Goal: Task Accomplishment & Management: Use online tool/utility

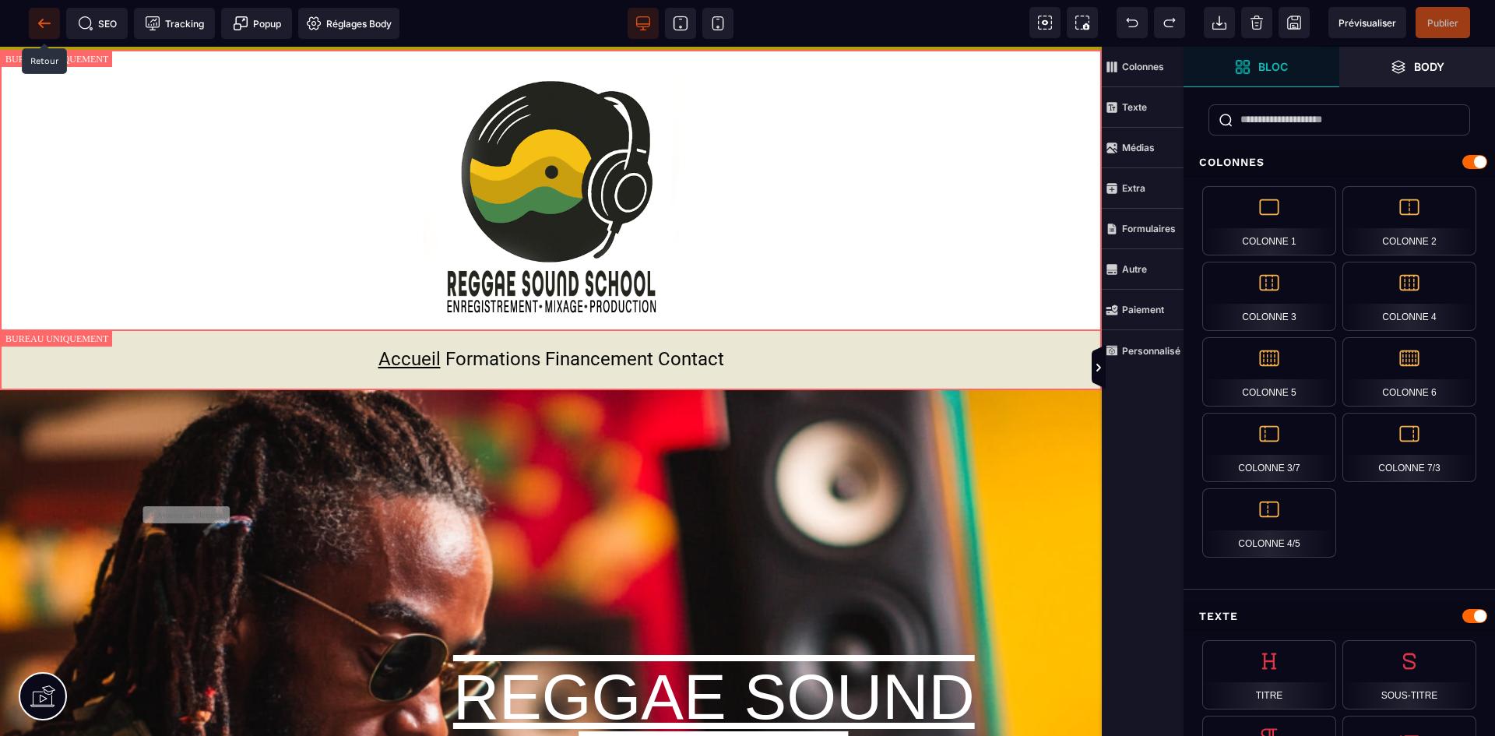
click at [40, 20] on icon at bounding box center [45, 24] width 16 height 16
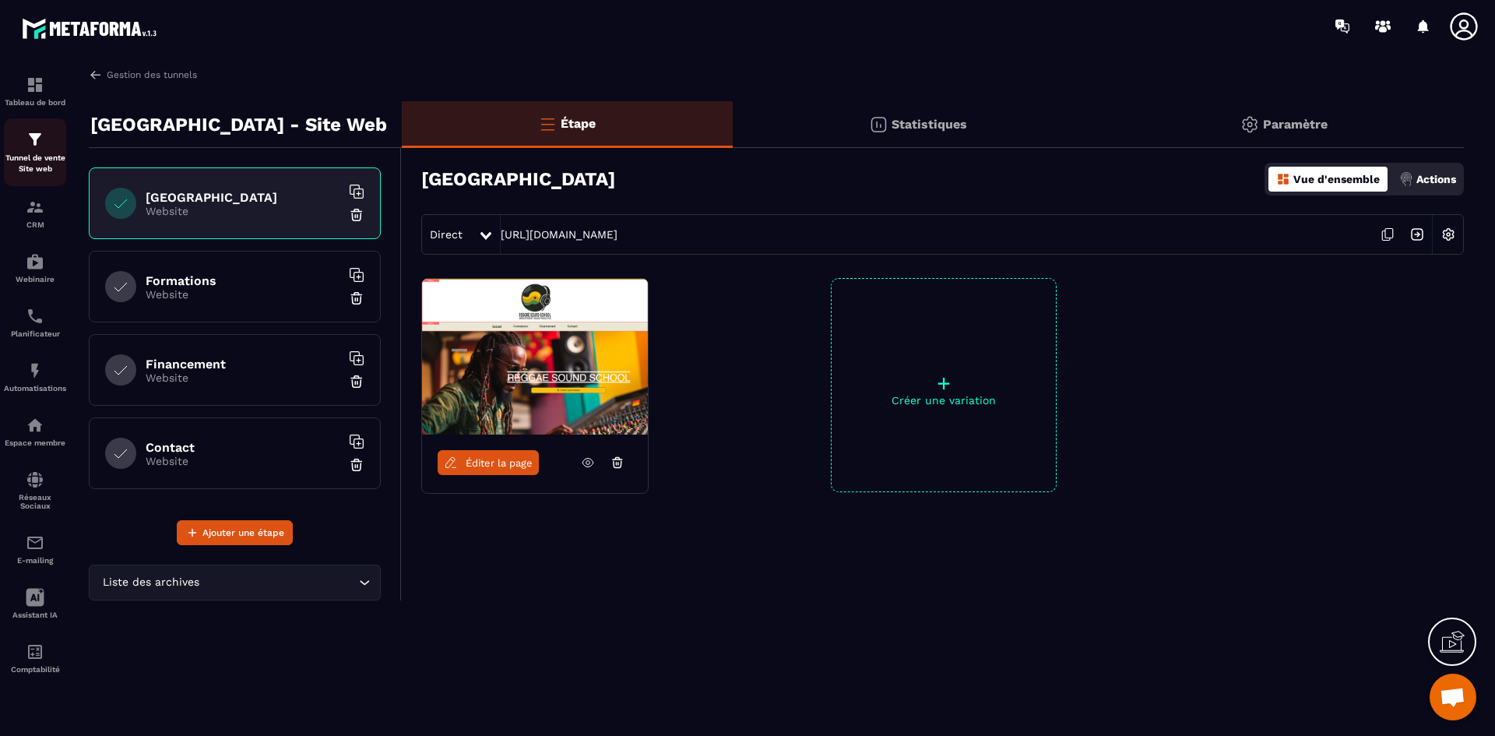
click at [33, 149] on div "Tunnel de vente Site web" at bounding box center [35, 152] width 62 height 44
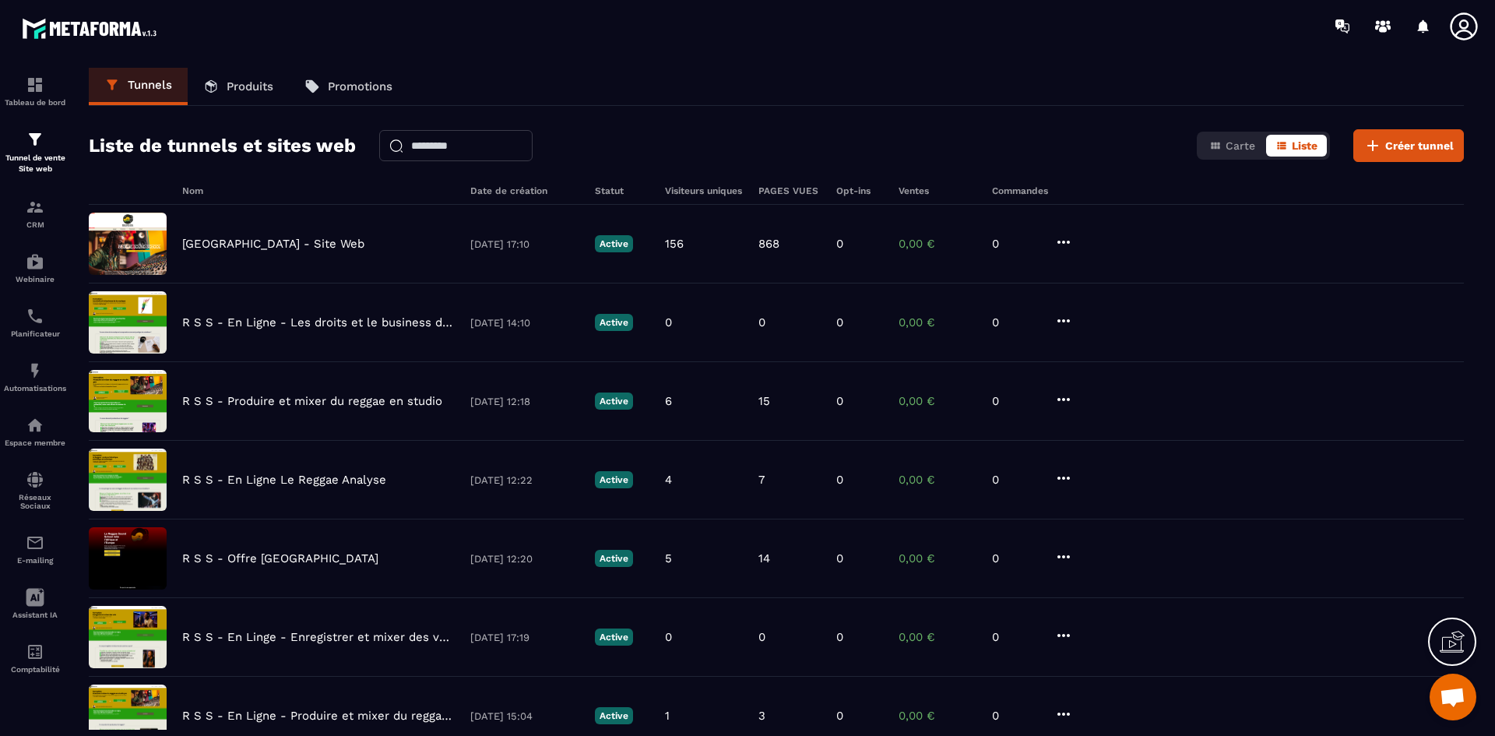
click at [235, 89] on p "Produits" at bounding box center [250, 86] width 47 height 14
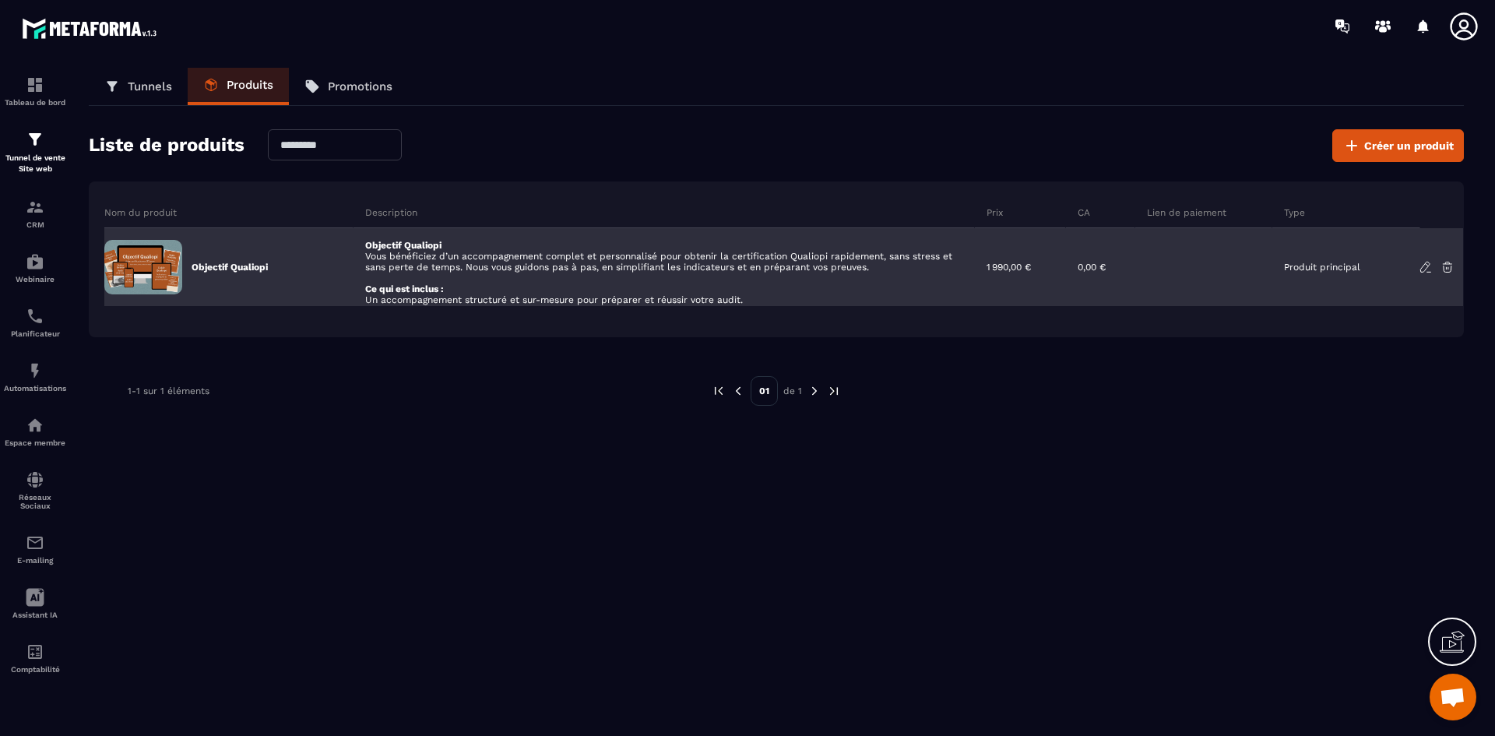
click at [1424, 268] on icon at bounding box center [1425, 267] width 14 height 14
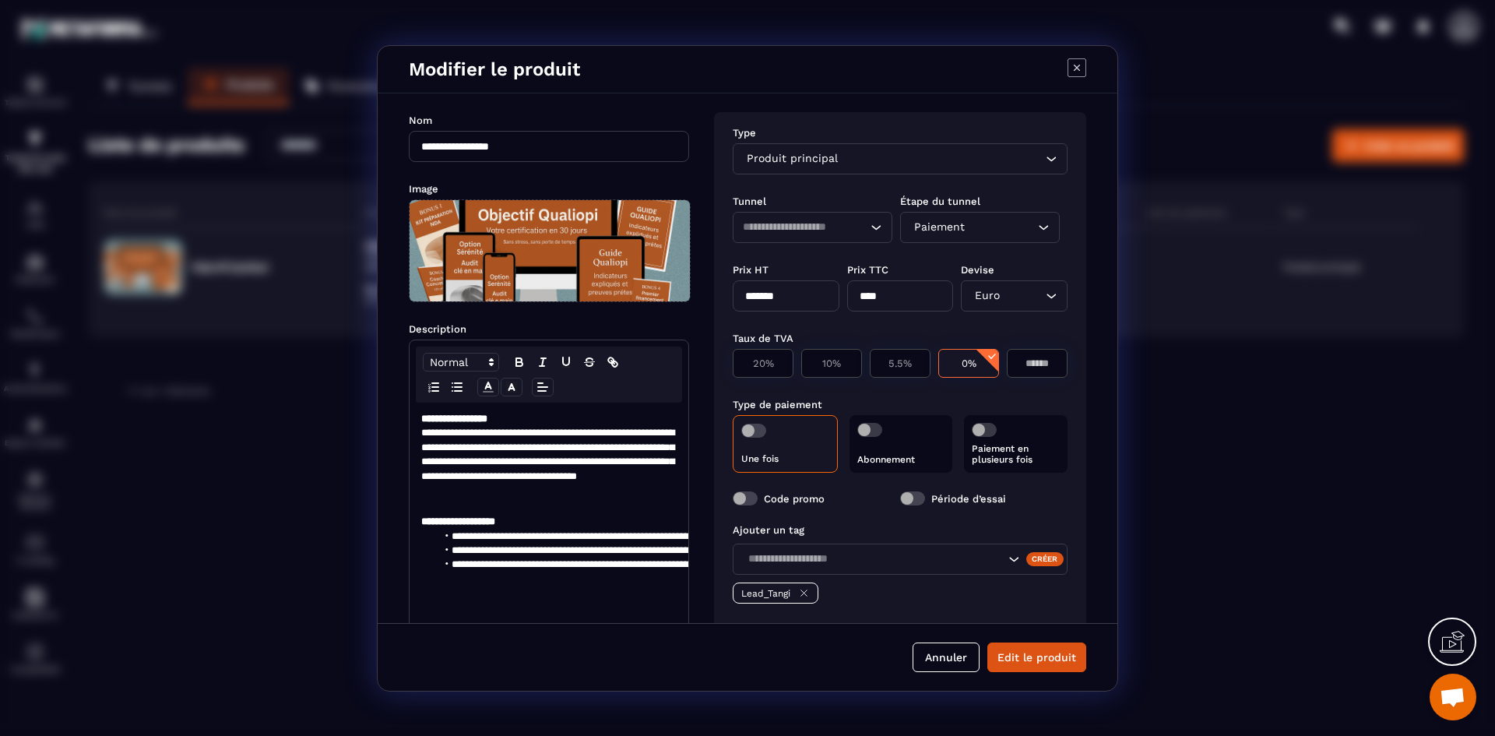
click at [1047, 160] on icon "Search for option" at bounding box center [1051, 158] width 9 height 5
click at [1038, 150] on div "Produit principal Loading..." at bounding box center [900, 158] width 335 height 31
click at [774, 161] on span "Produit principal" at bounding box center [792, 158] width 98 height 17
click at [814, 163] on span "Produit principal" at bounding box center [792, 158] width 98 height 17
click at [874, 225] on icon "Search for option" at bounding box center [876, 228] width 16 height 16
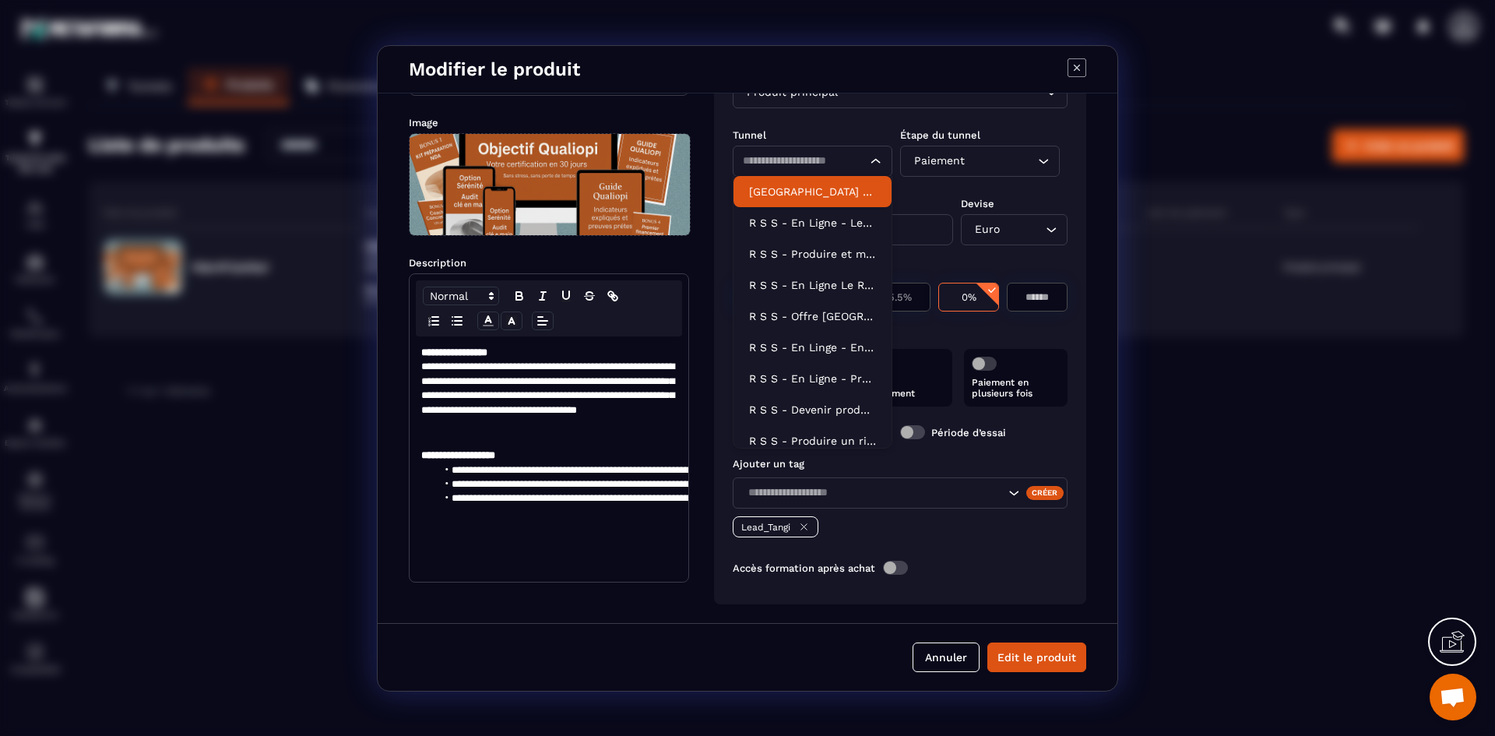
click at [831, 125] on div "Tunnel Étape du tunnel Loading... Reggae Sound School - Site Web R S S - En Lig…" at bounding box center [900, 152] width 335 height 69
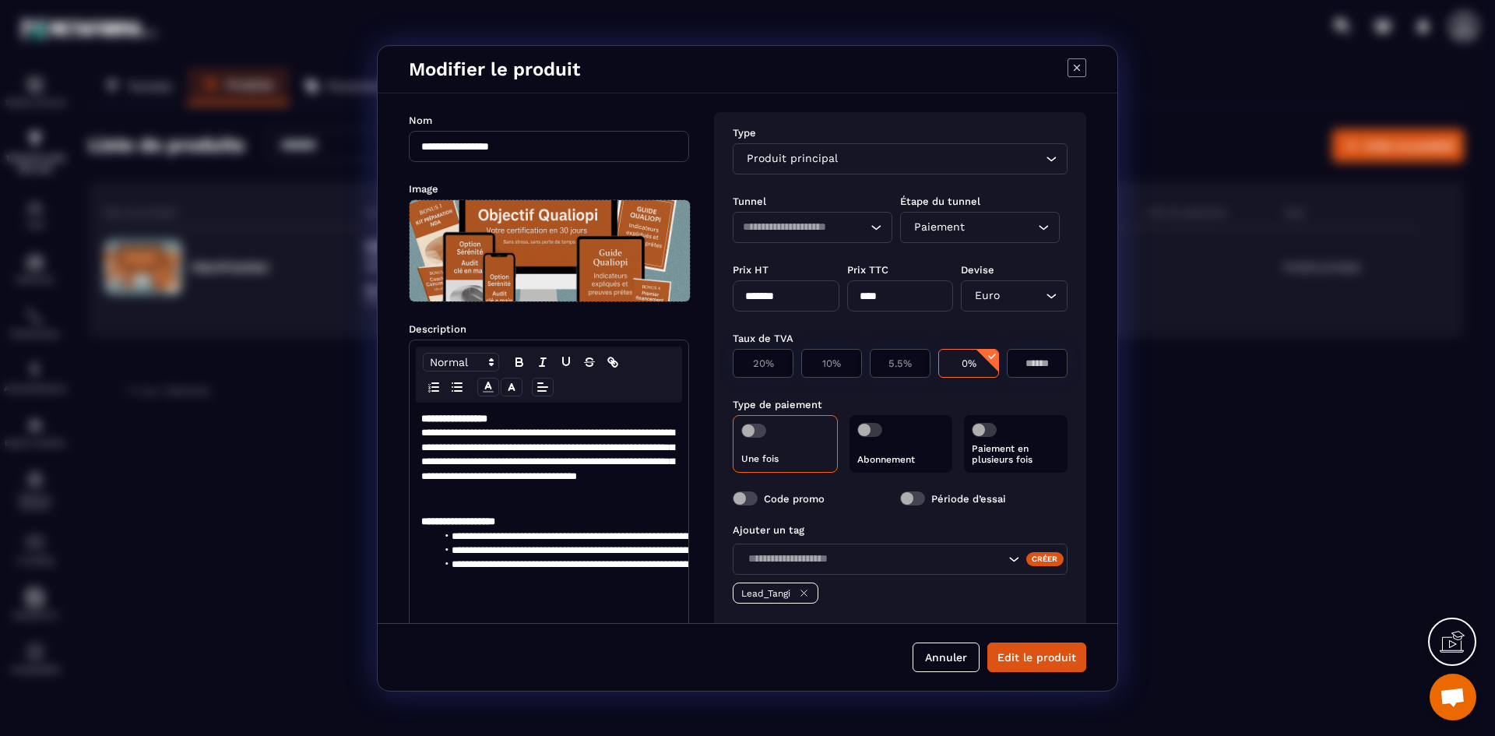
click at [825, 226] on input "Search for option" at bounding box center [798, 227] width 110 height 17
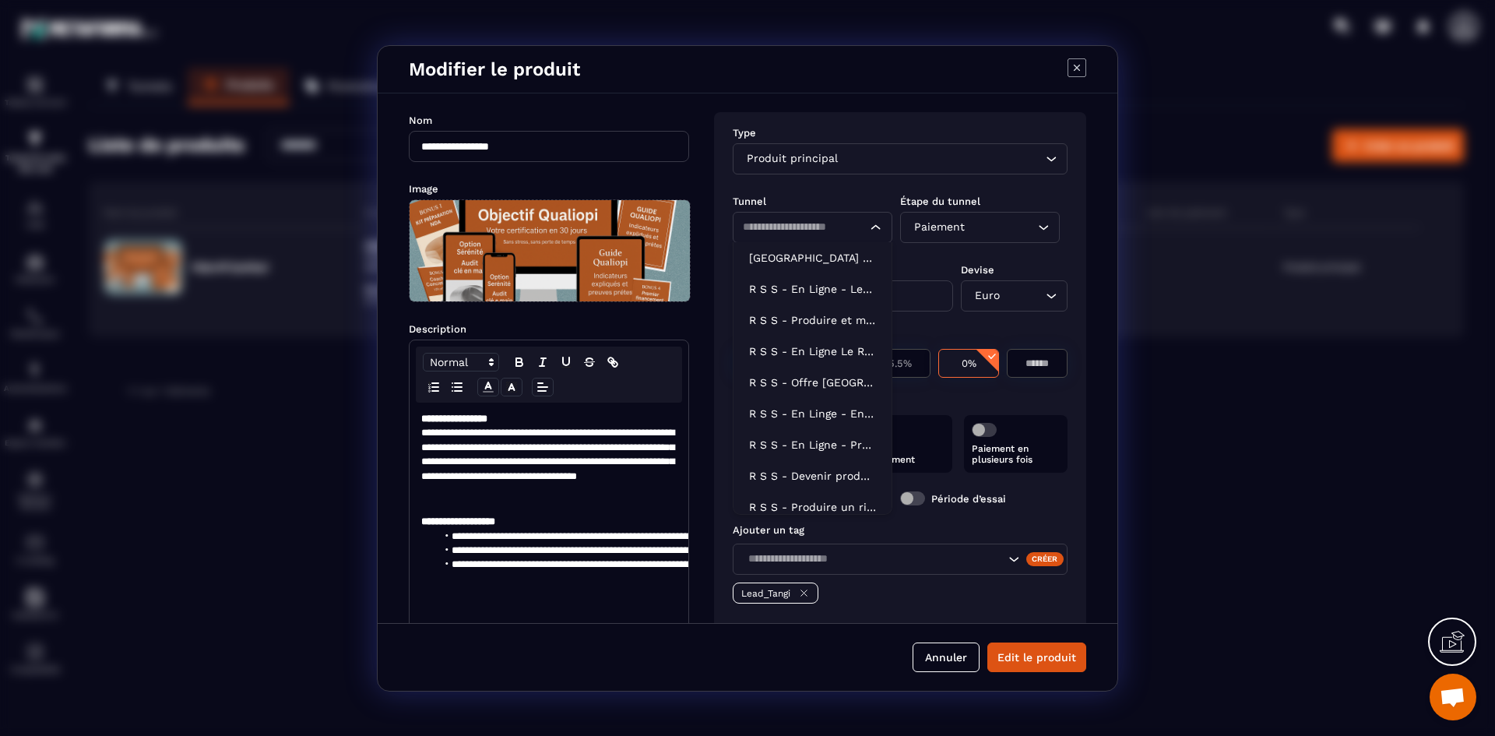
click at [845, 182] on div "Type Produit principal Loading..." at bounding box center [900, 154] width 335 height 59
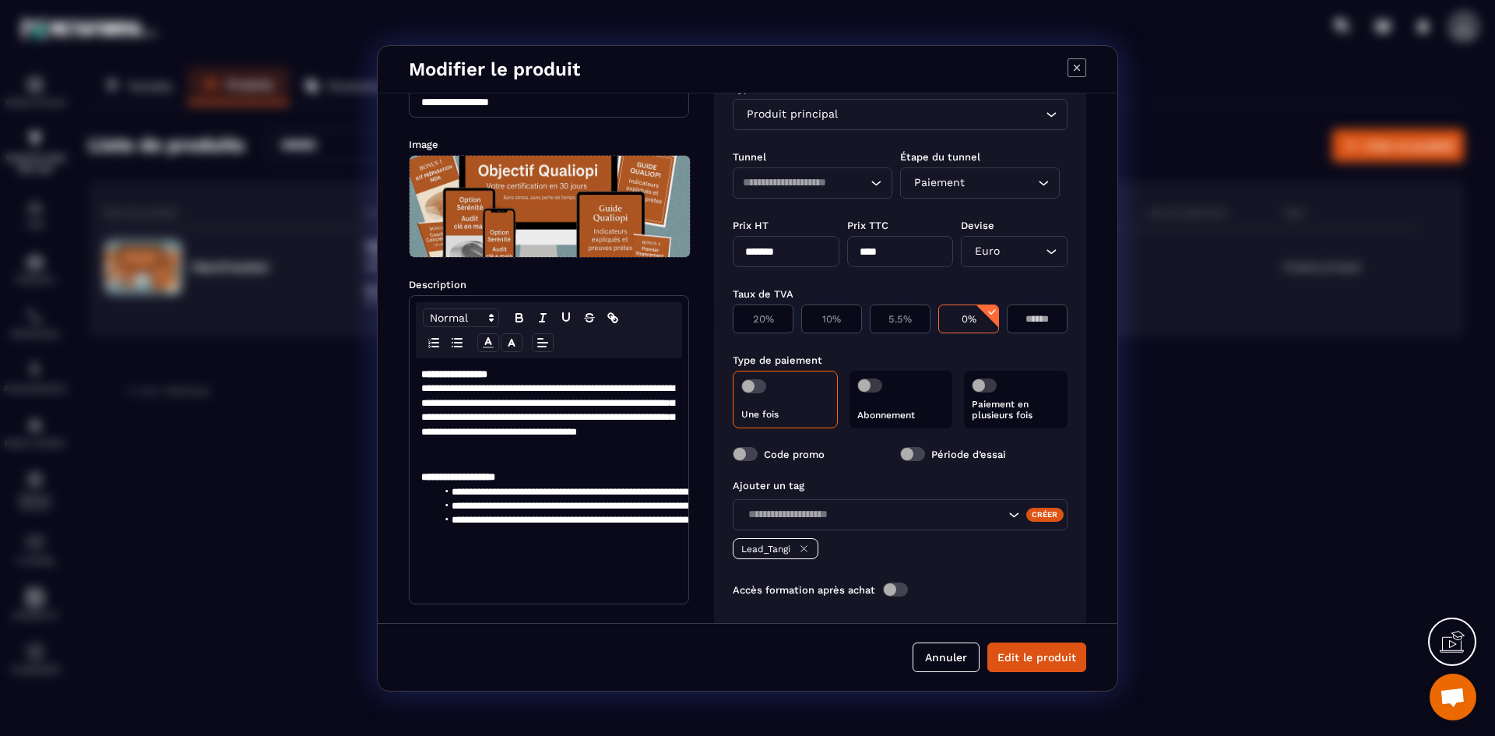
scroll to position [66, 0]
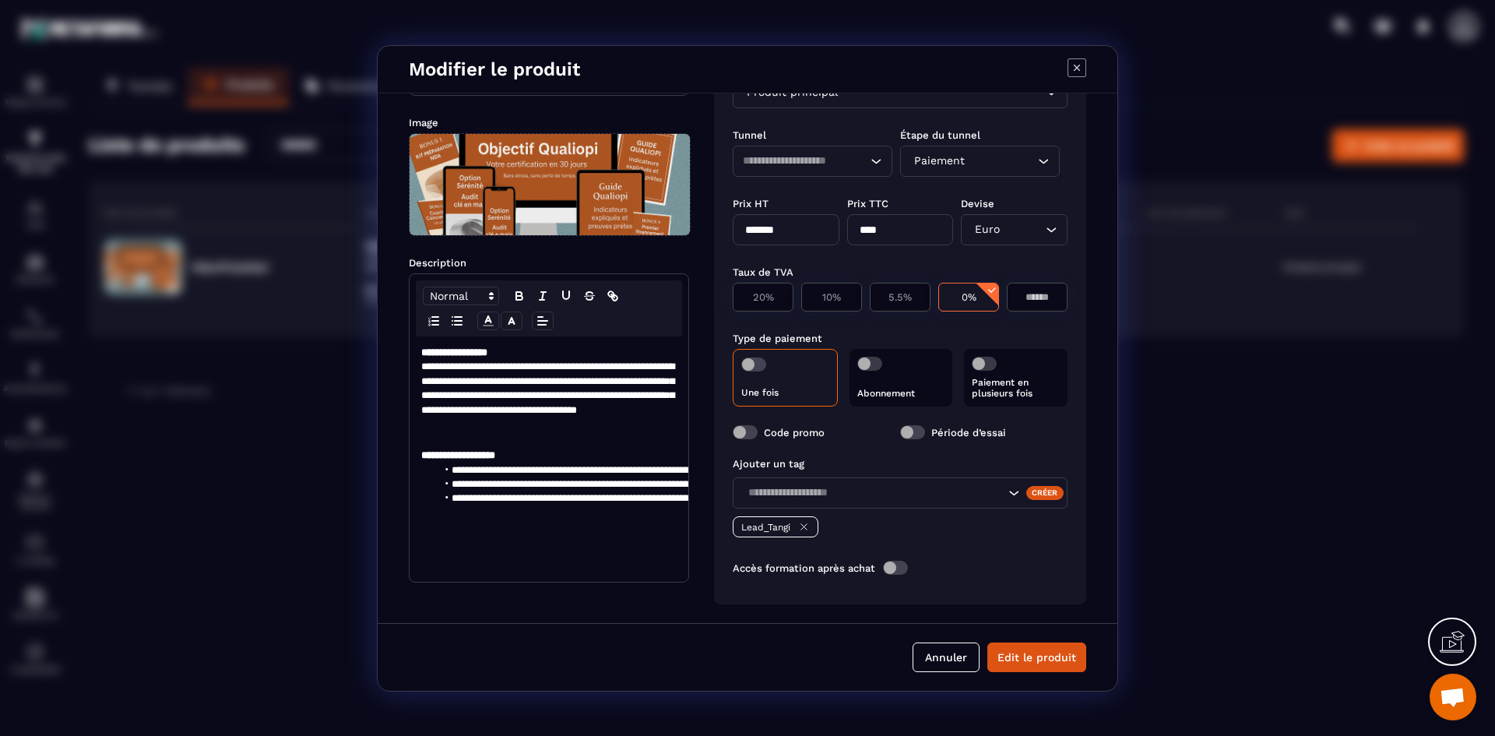
click at [1006, 487] on icon "Search for option" at bounding box center [1014, 493] width 16 height 16
click at [1000, 570] on div "Accès formation après achat" at bounding box center [900, 568] width 335 height 14
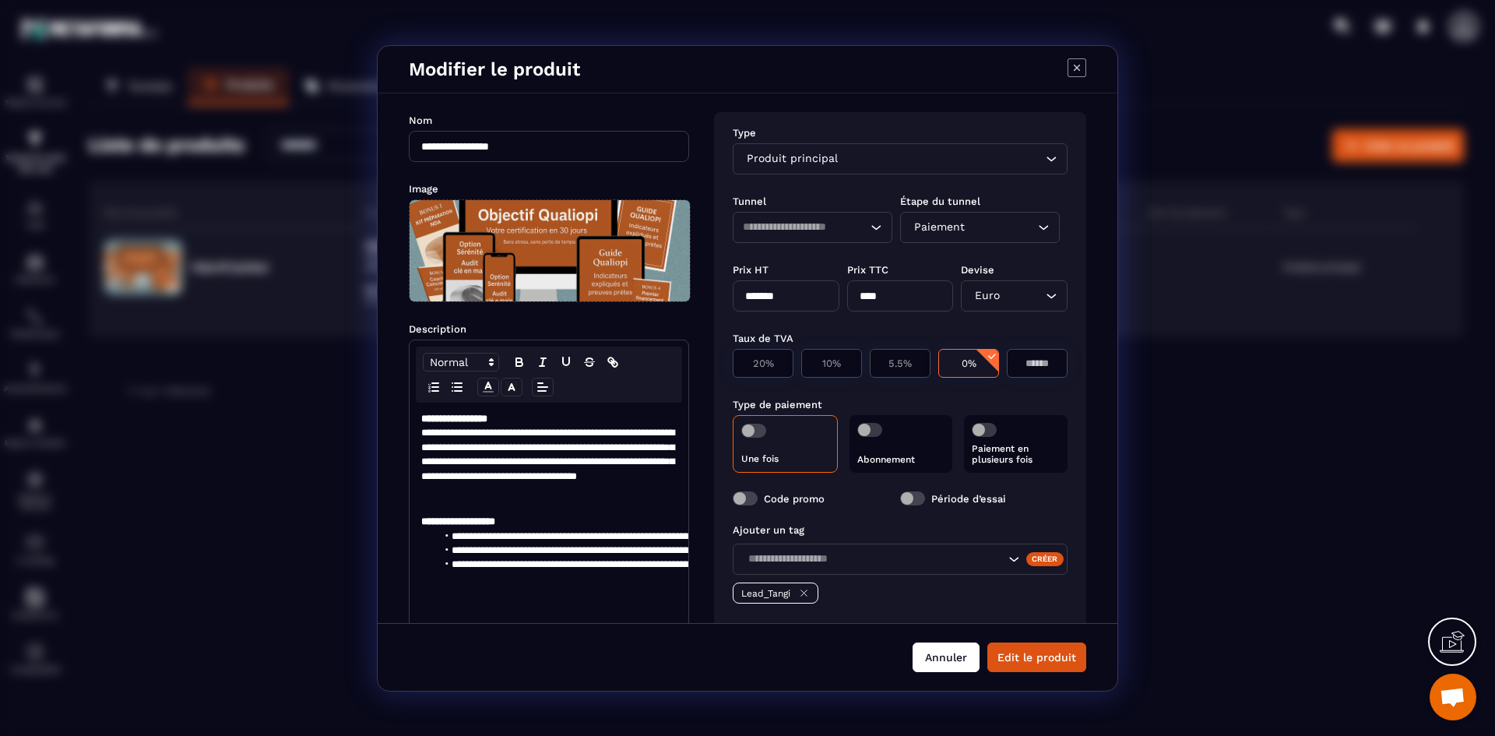
click at [964, 655] on button "Annuler" at bounding box center [945, 657] width 67 height 30
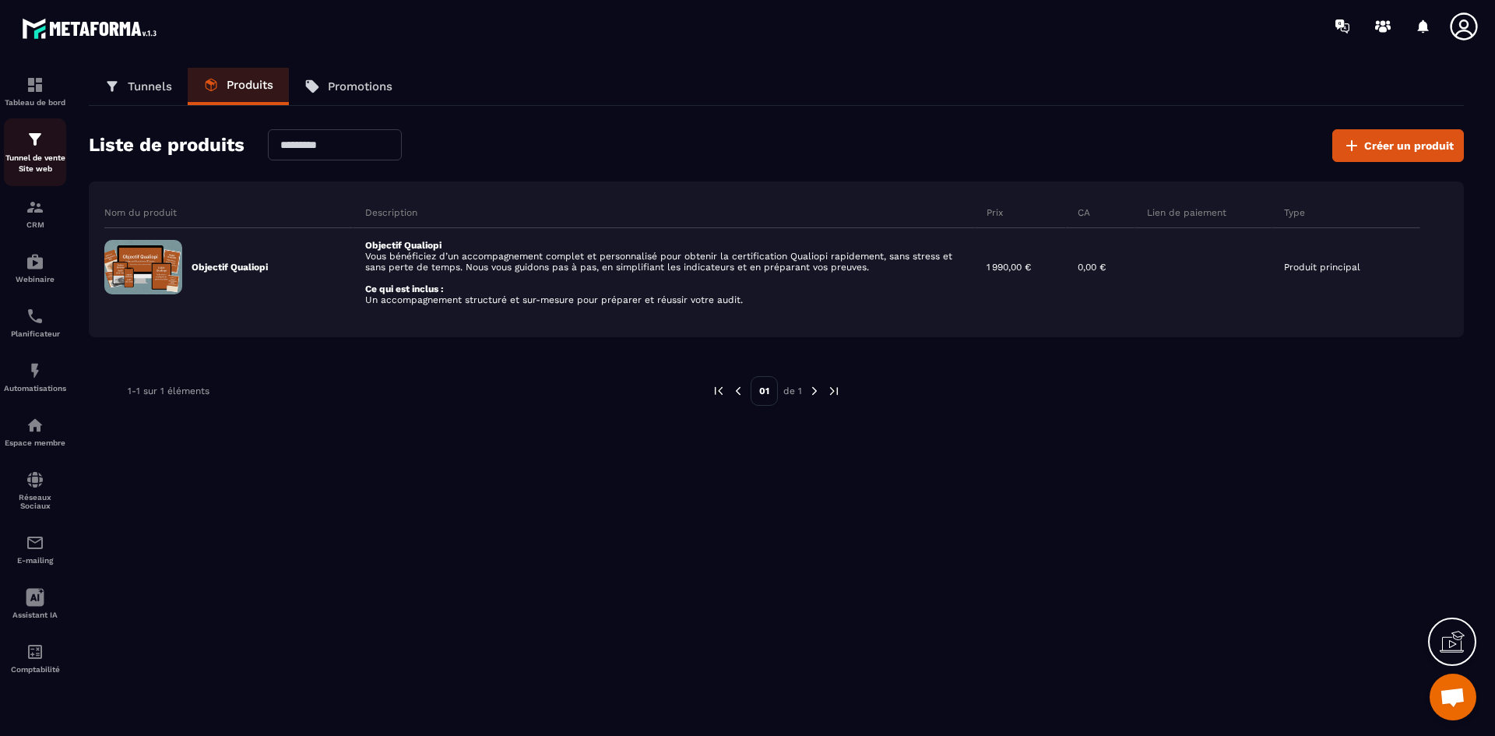
click at [17, 141] on div "Tunnel de vente Site web" at bounding box center [35, 152] width 62 height 44
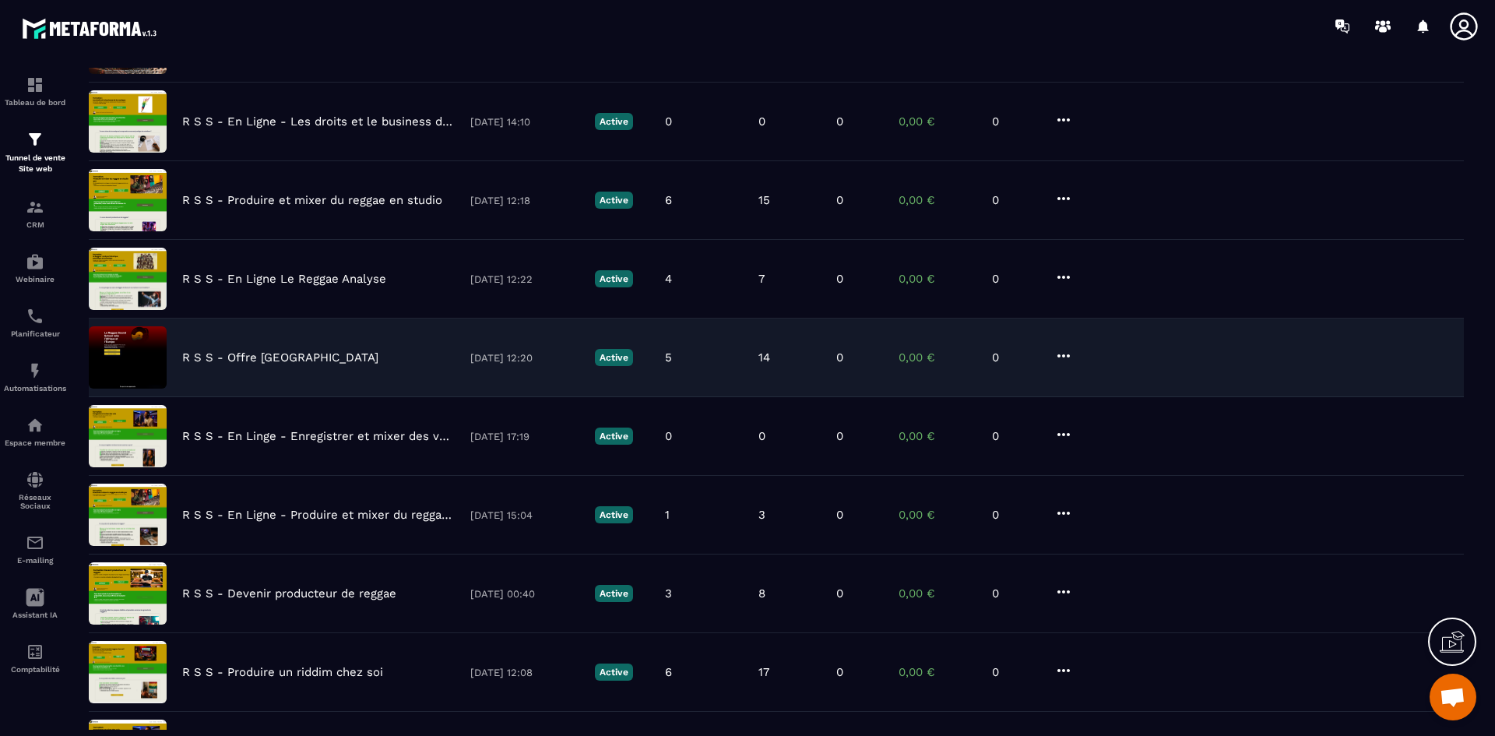
scroll to position [361, 0]
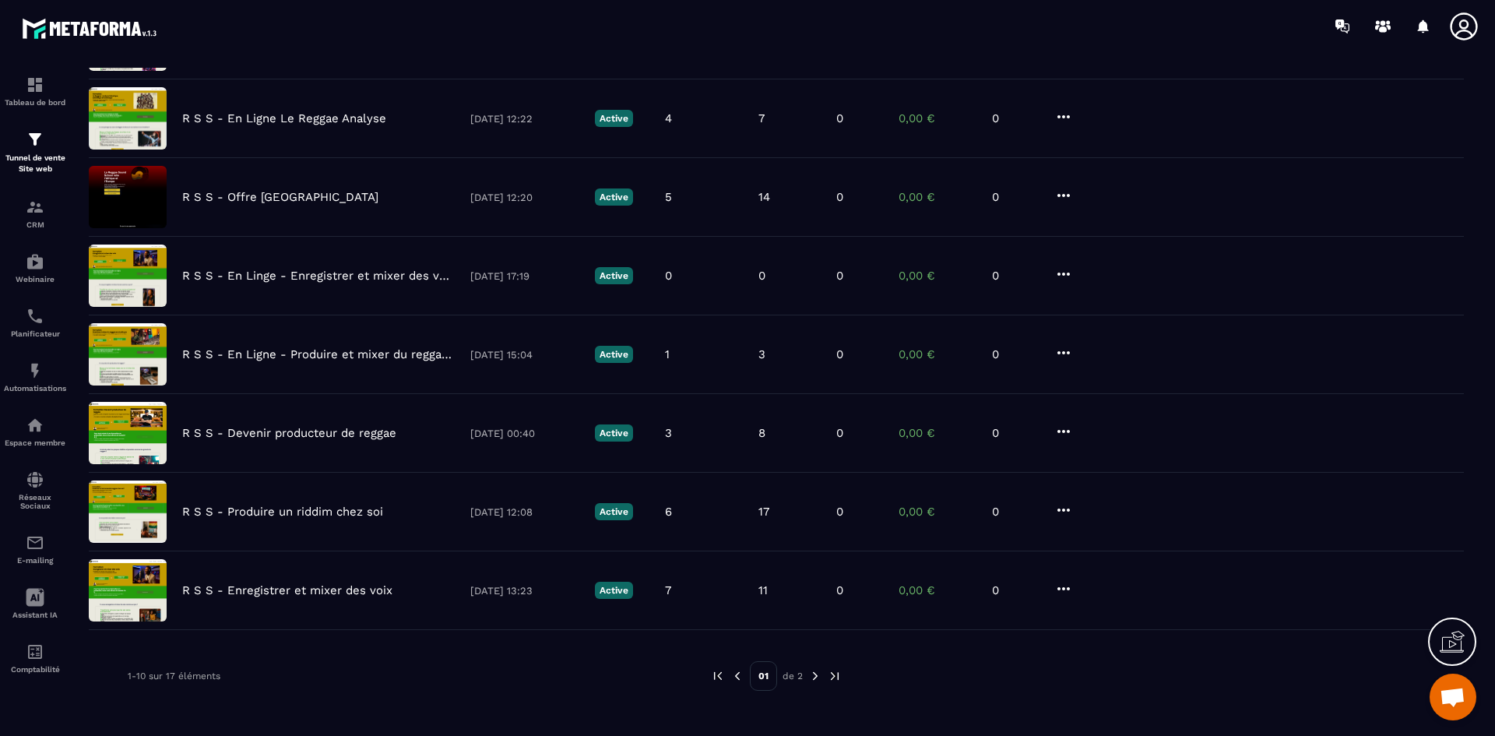
click at [811, 676] on img at bounding box center [815, 676] width 14 height 14
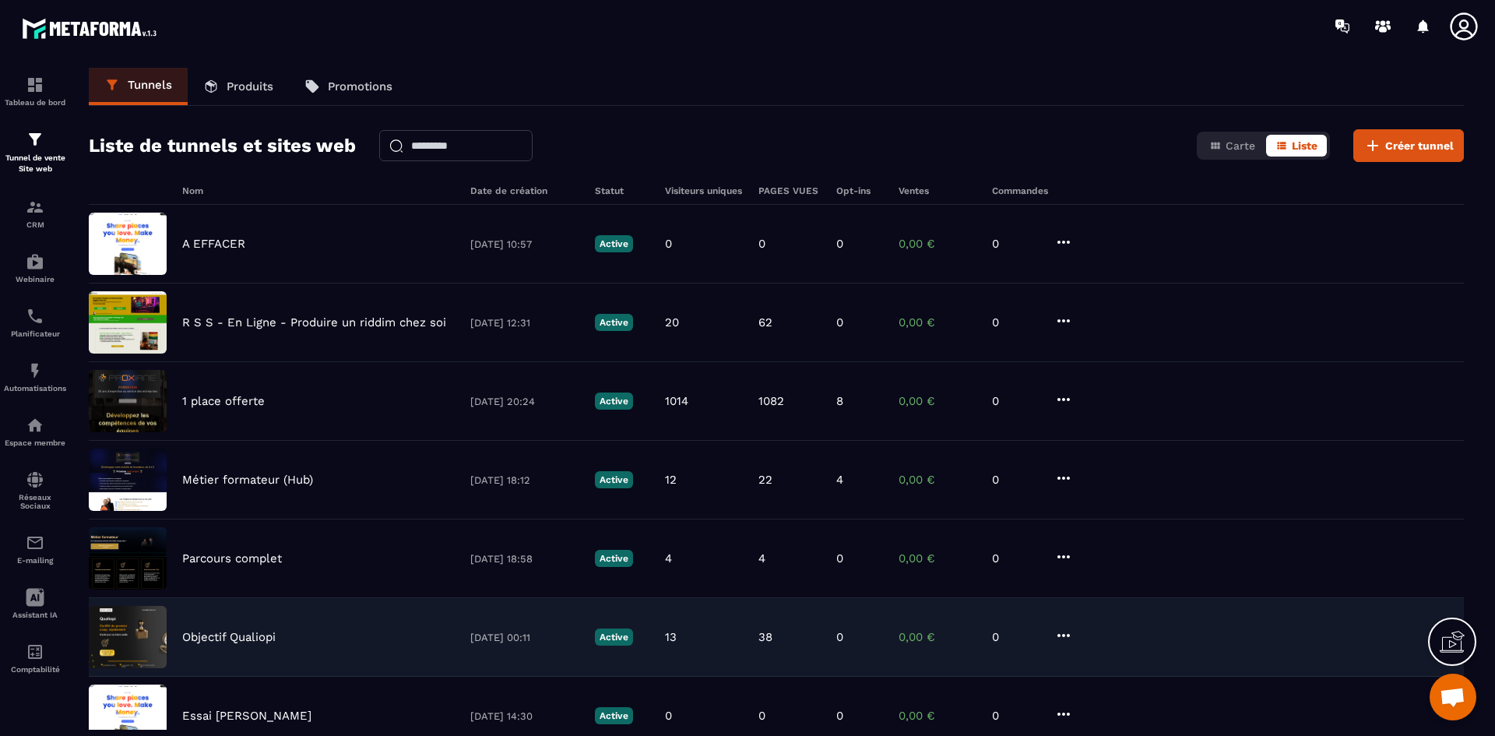
click at [262, 639] on p "Objectif Qualiopi" at bounding box center [228, 637] width 93 height 14
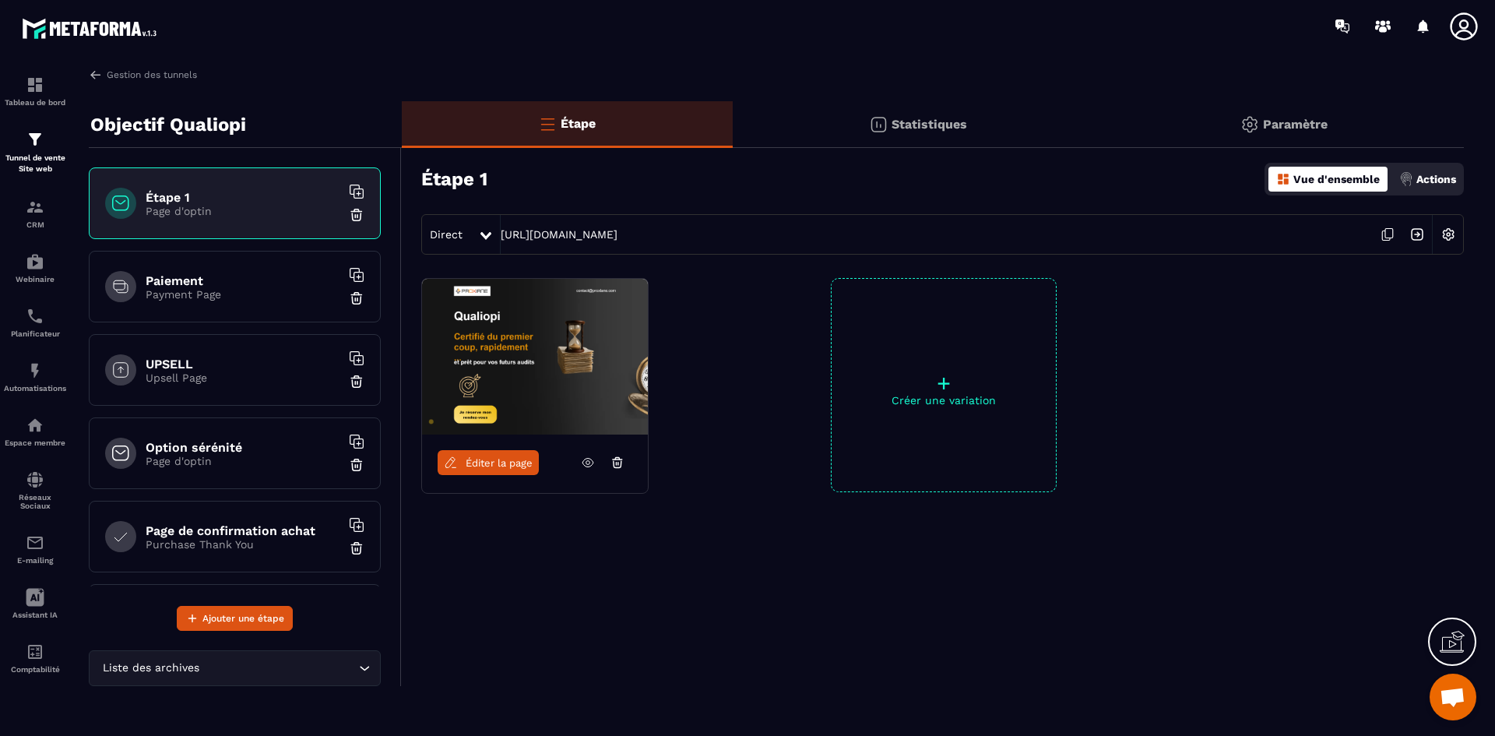
click at [181, 275] on h6 "Paiement" at bounding box center [243, 280] width 195 height 15
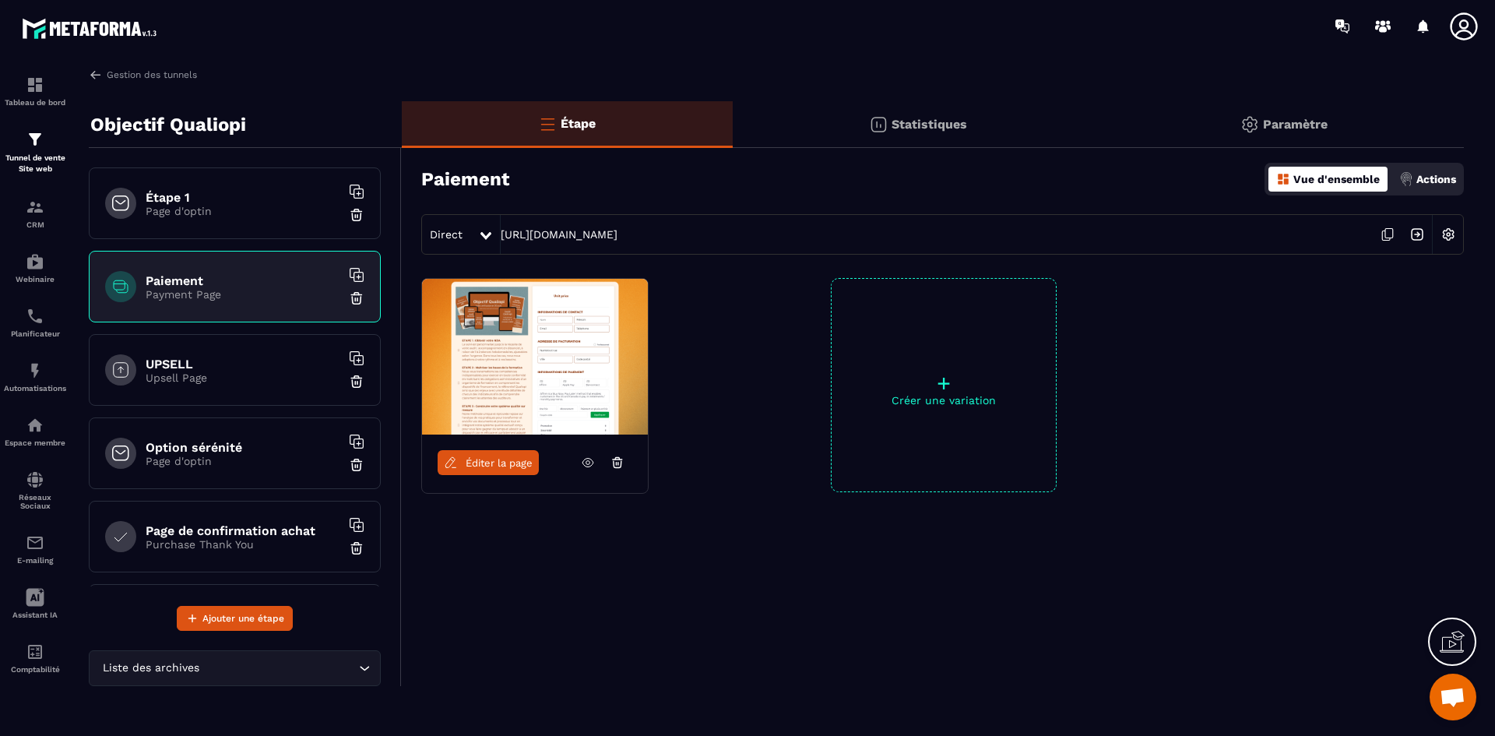
click at [508, 461] on span "Éditer la page" at bounding box center [499, 463] width 67 height 12
